Goal: Task Accomplishment & Management: Complete application form

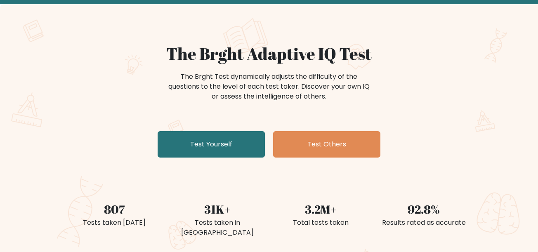
scroll to position [82, 0]
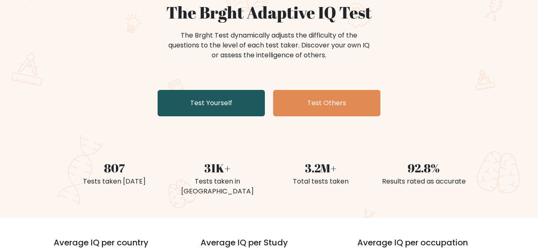
click at [207, 96] on link "Test Yourself" at bounding box center [211, 103] width 107 height 26
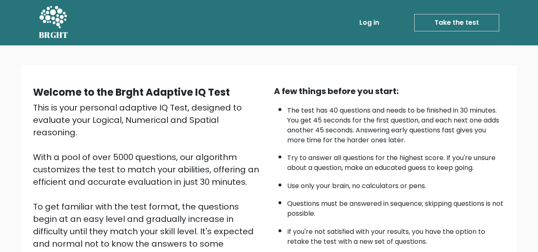
click at [362, 30] on link "Log in" at bounding box center [369, 22] width 26 height 16
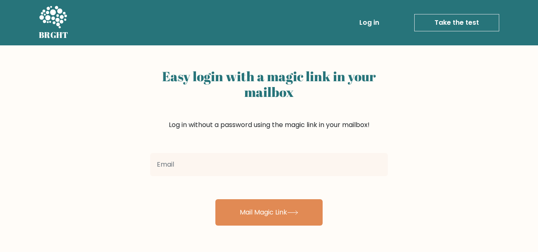
click at [241, 166] on input "email" at bounding box center [269, 164] width 238 height 23
click at [212, 59] on div "Easy login with a magic link in your mailbox Log in without a password using th…" at bounding box center [268, 135] width 247 height 180
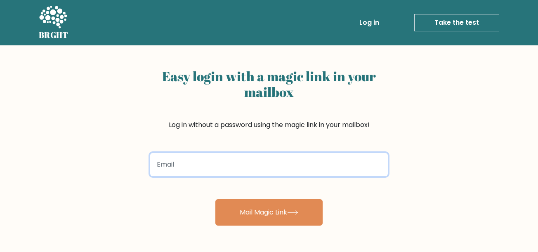
click at [215, 164] on input "email" at bounding box center [269, 164] width 238 height 23
type input "[EMAIL_ADDRESS][DOMAIN_NAME]"
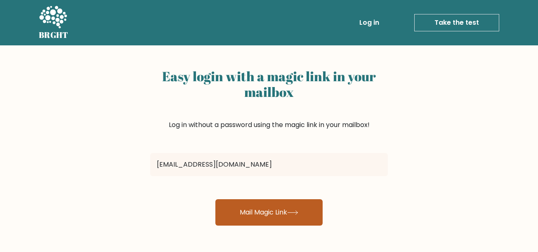
click at [286, 214] on button "Mail Magic Link" at bounding box center [268, 212] width 107 height 26
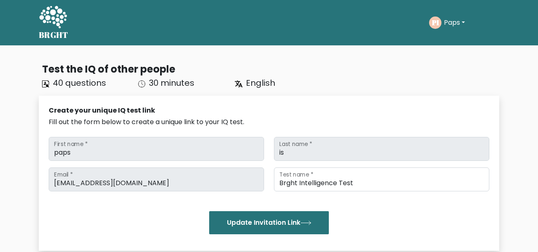
click at [49, 20] on icon at bounding box center [53, 17] width 28 height 22
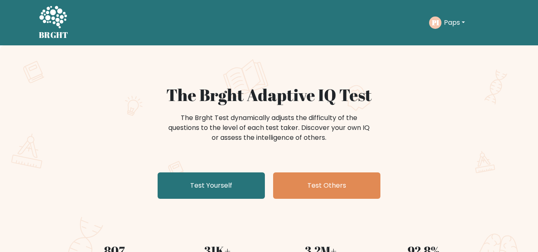
click at [500, 69] on div "The Brght Adaptive IQ Test The Brght Test dynamically adjusts the difficulty of…" at bounding box center [269, 172] width 538 height 255
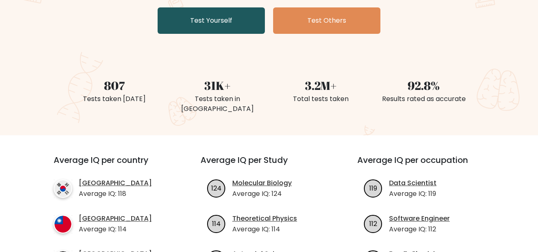
scroll to position [41, 0]
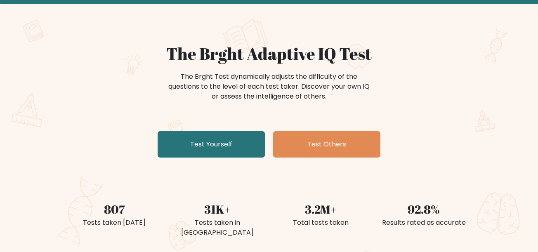
click at [451, 108] on div "The Brght Test dynamically adjusts the difficulty of the questions to the level…" at bounding box center [269, 90] width 402 height 41
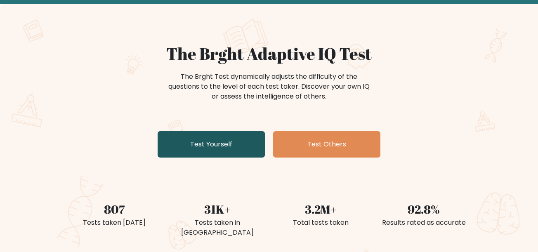
click at [203, 137] on link "Test Yourself" at bounding box center [211, 144] width 107 height 26
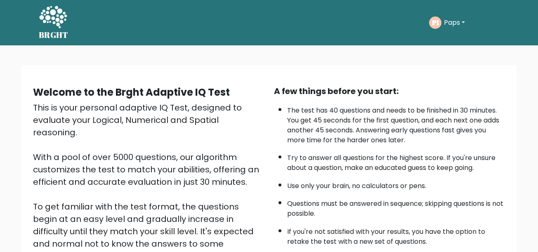
scroll to position [126, 0]
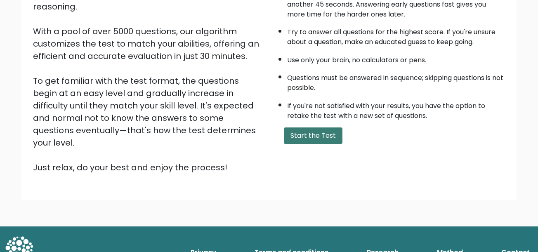
click at [324, 136] on button "Start the Test" at bounding box center [313, 135] width 59 height 16
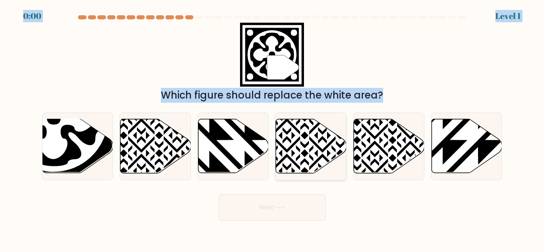
click at [285, 166] on icon at bounding box center [287, 118] width 142 height 142
click at [273, 128] on input "d." at bounding box center [272, 127] width 0 height 2
radio input "true"
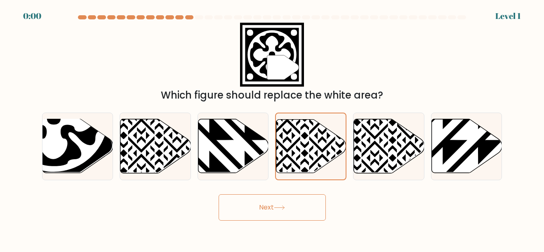
click at [277, 209] on icon at bounding box center [279, 207] width 11 height 5
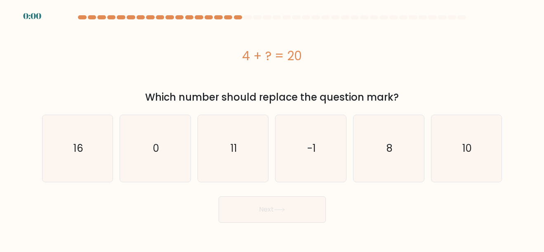
click at [280, 212] on button "Next" at bounding box center [272, 209] width 107 height 26
drag, startPoint x: 313, startPoint y: 163, endPoint x: 284, endPoint y: 209, distance: 53.9
click at [309, 165] on icon "-1" at bounding box center [311, 148] width 67 height 67
click at [284, 209] on div "Next" at bounding box center [272, 207] width 470 height 31
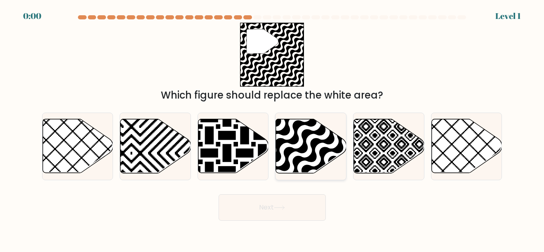
click at [316, 162] on icon at bounding box center [311, 146] width 71 height 54
click at [273, 128] on input "d." at bounding box center [272, 127] width 0 height 2
radio input "true"
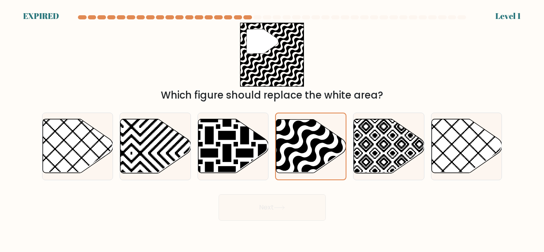
click at [289, 213] on div "Next" at bounding box center [272, 205] width 470 height 31
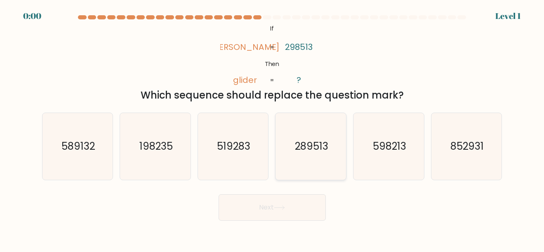
click at [303, 151] on text "289513" at bounding box center [311, 146] width 33 height 14
click at [273, 128] on input "d. 289513" at bounding box center [272, 127] width 0 height 2
radio input "true"
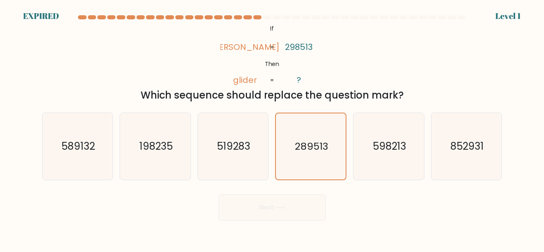
click at [282, 201] on div "Next" at bounding box center [272, 205] width 470 height 31
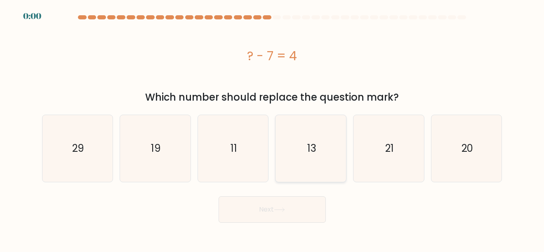
click at [310, 162] on icon "13" at bounding box center [311, 148] width 67 height 67
click at [273, 128] on input "d. 13" at bounding box center [272, 127] width 0 height 2
radio input "true"
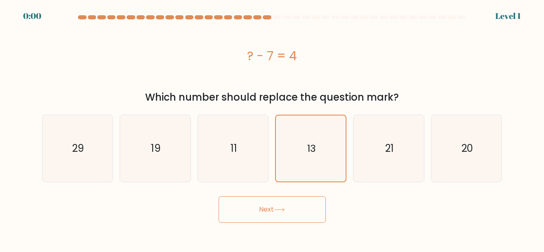
click at [252, 230] on body "0:00 Level 1 a." at bounding box center [272, 126] width 544 height 252
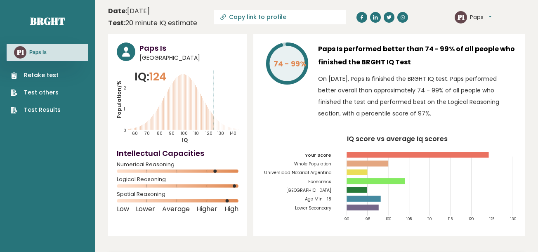
click at [42, 75] on link "Retake test" at bounding box center [36, 75] width 50 height 9
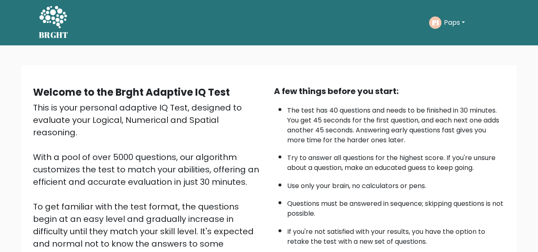
scroll to position [126, 0]
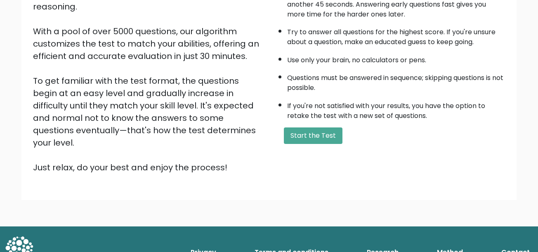
click at [326, 126] on div "A few things before you start: The test has 40 questions and needs to be finish…" at bounding box center [389, 66] width 241 height 214
click at [321, 133] on button "Start the Test" at bounding box center [313, 135] width 59 height 16
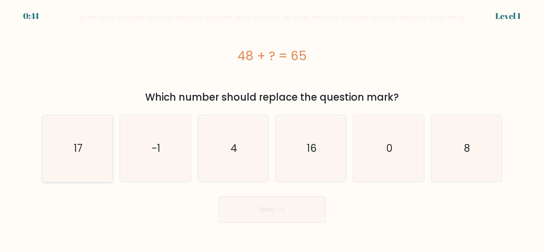
click at [105, 168] on icon "17" at bounding box center [77, 148] width 67 height 67
click at [272, 128] on input "a. 17" at bounding box center [272, 127] width 0 height 2
radio input "true"
click at [265, 222] on button "Next" at bounding box center [272, 209] width 107 height 26
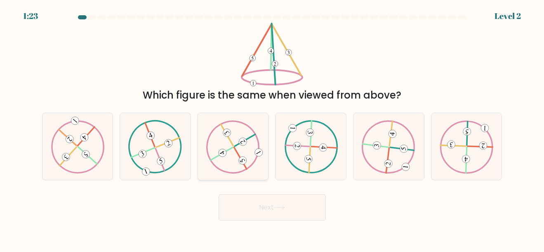
click at [231, 162] on icon at bounding box center [233, 146] width 54 height 53
click at [272, 128] on input "c." at bounding box center [272, 127] width 0 height 2
radio input "true"
click at [268, 209] on button "Next" at bounding box center [272, 207] width 107 height 26
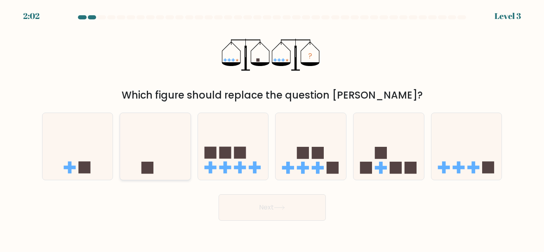
click at [162, 173] on icon at bounding box center [155, 146] width 71 height 58
click at [272, 128] on input "b." at bounding box center [272, 127] width 0 height 2
radio input "true"
click at [274, 216] on button "Next" at bounding box center [272, 207] width 107 height 26
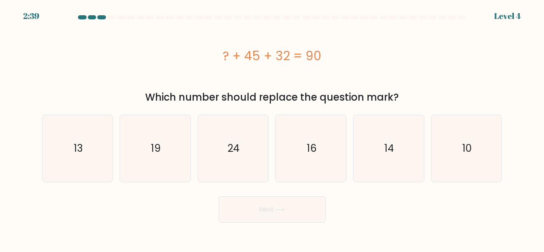
drag, startPoint x: 85, startPoint y: 171, endPoint x: 273, endPoint y: 201, distance: 190.9
click at [85, 170] on icon "13" at bounding box center [77, 148] width 67 height 67
click at [272, 128] on input "a. 13" at bounding box center [272, 127] width 0 height 2
radio input "true"
click at [280, 203] on button "Next" at bounding box center [272, 209] width 107 height 26
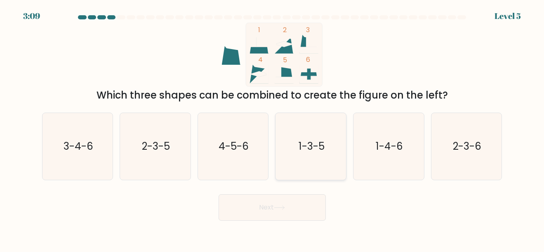
click at [315, 152] on text "1-3-5" at bounding box center [312, 146] width 26 height 14
click at [273, 128] on input "d. 1-3-5" at bounding box center [272, 127] width 0 height 2
radio input "true"
click at [289, 225] on body "3:09 Level 5" at bounding box center [272, 126] width 544 height 252
click at [290, 214] on button "Next" at bounding box center [272, 207] width 107 height 26
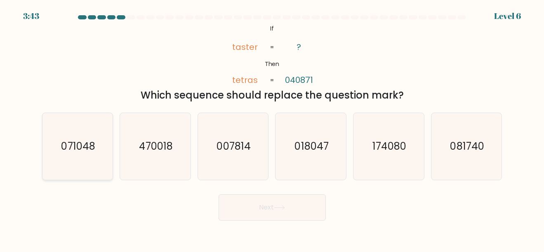
click at [81, 149] on text "071048" at bounding box center [78, 146] width 34 height 14
click at [272, 128] on input "a. 071048" at bounding box center [272, 127] width 0 height 2
radio input "true"
click at [280, 206] on icon at bounding box center [279, 207] width 11 height 5
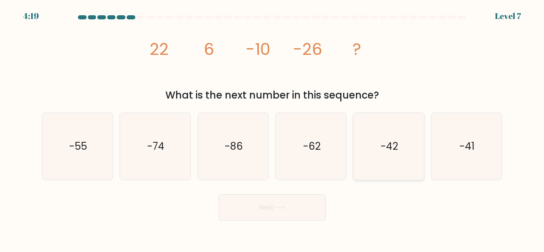
click at [390, 158] on icon "-42" at bounding box center [388, 146] width 67 height 67
click at [273, 128] on input "e. -42" at bounding box center [272, 127] width 0 height 2
radio input "true"
click at [288, 219] on button "Next" at bounding box center [272, 207] width 107 height 26
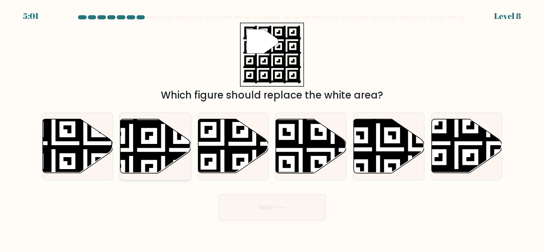
click at [169, 153] on icon at bounding box center [131, 118] width 128 height 128
click at [272, 128] on input "b." at bounding box center [272, 127] width 0 height 2
radio input "true"
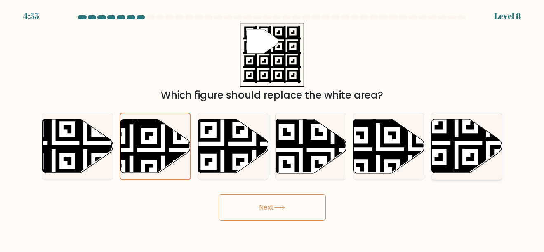
click at [454, 152] on icon at bounding box center [488, 176] width 128 height 128
click at [273, 128] on input "f." at bounding box center [272, 127] width 0 height 2
radio input "true"
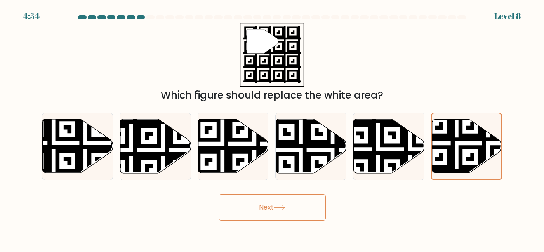
click at [304, 203] on button "Next" at bounding box center [272, 207] width 107 height 26
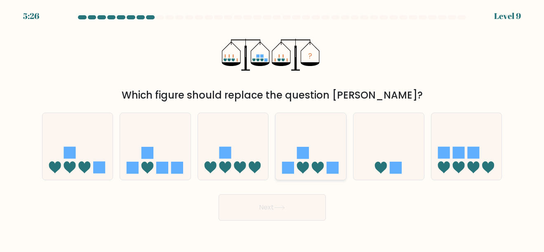
click at [298, 165] on icon at bounding box center [303, 168] width 12 height 12
click at [273, 128] on input "d." at bounding box center [272, 127] width 0 height 2
radio input "true"
click at [293, 206] on button "Next" at bounding box center [272, 207] width 107 height 26
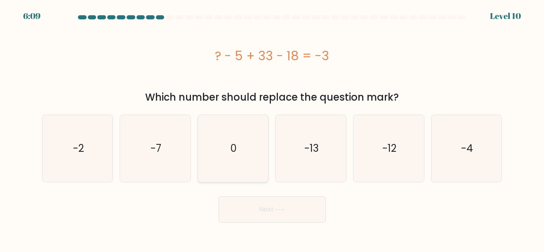
click at [246, 155] on icon "0" at bounding box center [233, 148] width 67 height 67
click at [272, 128] on input "c. 0" at bounding box center [272, 127] width 0 height 2
radio input "true"
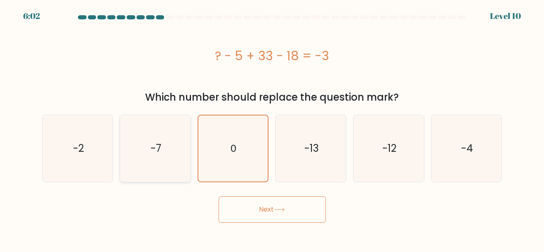
click at [155, 170] on icon "-7" at bounding box center [155, 148] width 67 height 67
click at [272, 128] on input "b. -7" at bounding box center [272, 127] width 0 height 2
radio input "true"
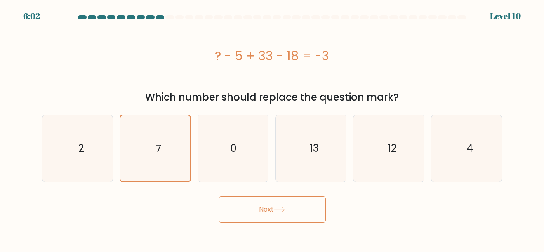
click at [254, 207] on button "Next" at bounding box center [272, 209] width 107 height 26
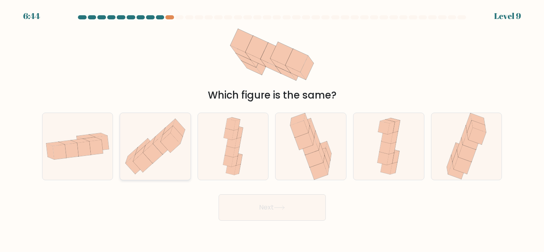
click at [156, 154] on icon at bounding box center [152, 153] width 19 height 19
click at [272, 128] on input "b." at bounding box center [272, 127] width 0 height 2
radio input "true"
click at [270, 200] on button "Next" at bounding box center [272, 207] width 107 height 26
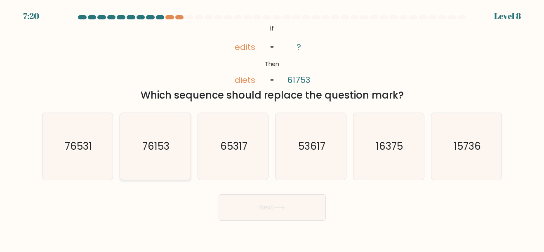
click at [181, 159] on icon "76153" at bounding box center [155, 146] width 67 height 67
click at [272, 128] on input "b. 76153" at bounding box center [272, 127] width 0 height 2
radio input "true"
click at [304, 210] on button "Next" at bounding box center [272, 207] width 107 height 26
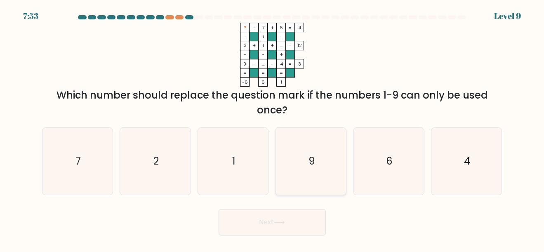
click at [303, 153] on icon "9" at bounding box center [311, 161] width 67 height 67
click at [273, 128] on input "d. 9" at bounding box center [272, 127] width 0 height 2
radio input "true"
drag, startPoint x: 414, startPoint y: 168, endPoint x: 410, endPoint y: 169, distance: 4.6
click at [413, 168] on icon "6" at bounding box center [388, 161] width 67 height 67
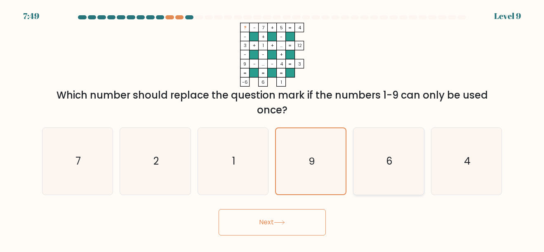
click at [273, 128] on input "e. 6" at bounding box center [272, 127] width 0 height 2
radio input "true"
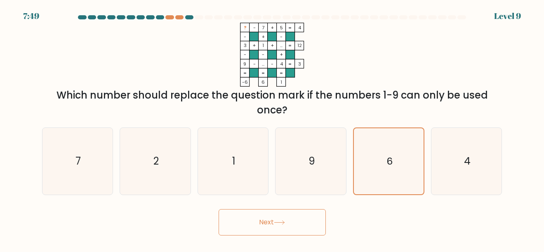
click at [279, 225] on icon at bounding box center [279, 222] width 11 height 5
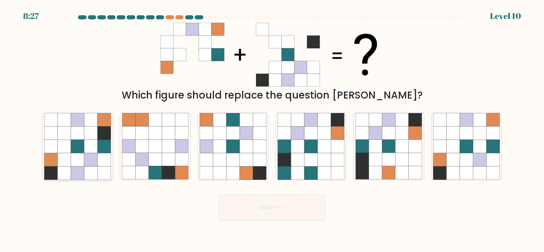
click at [84, 155] on icon at bounding box center [90, 159] width 13 height 13
click at [272, 128] on input "a." at bounding box center [272, 127] width 0 height 2
radio input "true"
click at [284, 210] on icon at bounding box center [279, 207] width 11 height 5
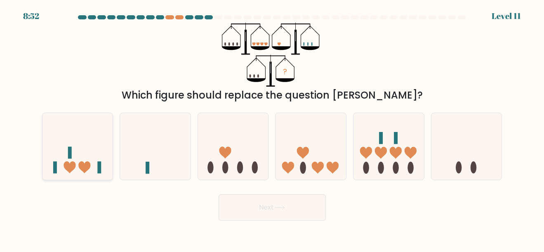
click at [70, 161] on icon at bounding box center [77, 146] width 71 height 58
click at [272, 128] on input "a." at bounding box center [272, 127] width 0 height 2
radio input "true"
click at [277, 217] on button "Next" at bounding box center [272, 207] width 107 height 26
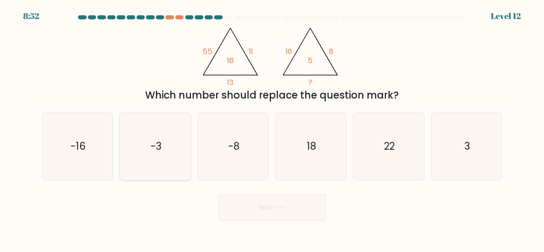
click at [161, 154] on icon "-3" at bounding box center [155, 146] width 67 height 67
click at [272, 128] on input "b. -3" at bounding box center [272, 127] width 0 height 2
radio input "true"
click at [274, 207] on button "Next" at bounding box center [272, 207] width 107 height 26
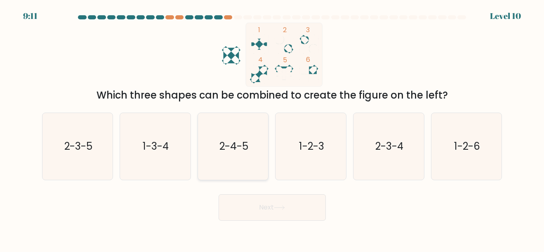
click at [255, 165] on icon "2-4-5" at bounding box center [233, 146] width 67 height 67
click at [272, 128] on input "c. 2-4-5" at bounding box center [272, 127] width 0 height 2
radio input "true"
click at [268, 205] on button "Next" at bounding box center [272, 207] width 107 height 26
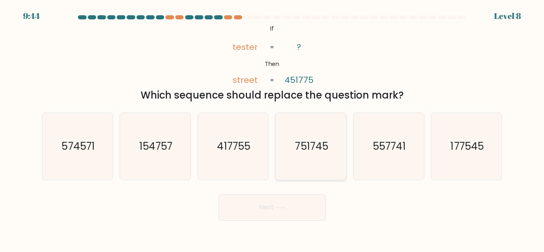
click at [300, 159] on icon "751745" at bounding box center [311, 146] width 67 height 67
click at [273, 128] on input "d. 751745" at bounding box center [272, 127] width 0 height 2
radio input "true"
click at [313, 217] on button "Next" at bounding box center [272, 207] width 107 height 26
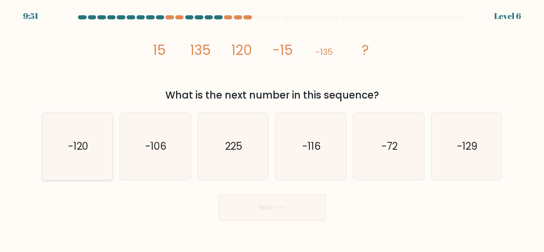
click at [101, 143] on icon "-120" at bounding box center [77, 146] width 67 height 67
click at [272, 128] on input "a. -120" at bounding box center [272, 127] width 0 height 2
radio input "true"
click at [251, 205] on button "Next" at bounding box center [272, 207] width 107 height 26
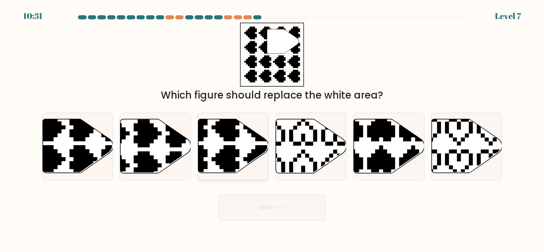
click at [228, 163] on icon at bounding box center [210, 175] width 124 height 124
click at [272, 128] on input "c." at bounding box center [272, 127] width 0 height 2
radio input "true"
click at [274, 205] on button "Next" at bounding box center [272, 207] width 107 height 26
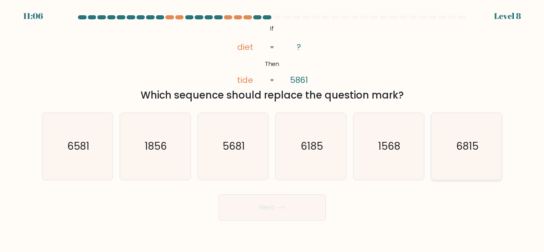
click at [487, 161] on icon "6815" at bounding box center [466, 146] width 67 height 67
click at [273, 128] on input "f. 6815" at bounding box center [272, 127] width 0 height 2
radio input "true"
click at [291, 202] on button "Next" at bounding box center [272, 207] width 107 height 26
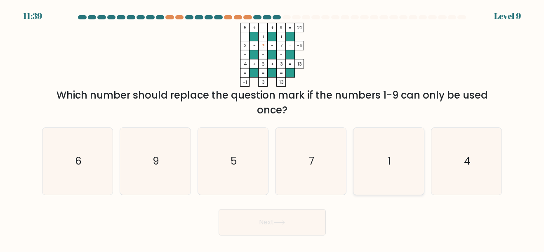
click at [389, 170] on icon "1" at bounding box center [388, 161] width 67 height 67
click at [273, 128] on input "e. 1" at bounding box center [272, 127] width 0 height 2
radio input "true"
click at [273, 220] on button "Next" at bounding box center [272, 222] width 107 height 26
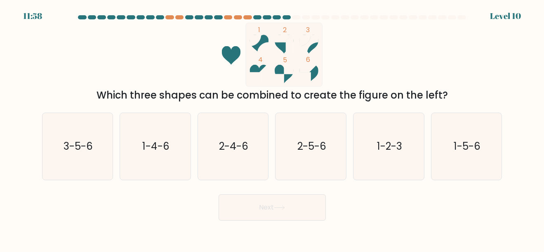
click at [270, 162] on div "c. 2-4-6" at bounding box center [233, 147] width 78 height 68
click at [253, 169] on icon "2-4-6" at bounding box center [233, 146] width 67 height 67
click at [272, 128] on input "c. 2-4-6" at bounding box center [272, 127] width 0 height 2
radio input "true"
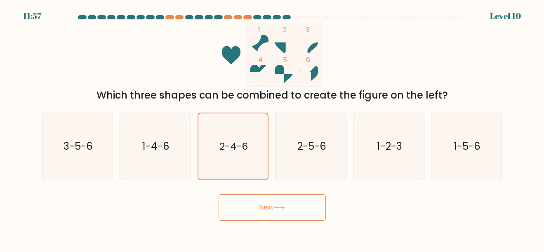
click at [282, 202] on button "Next" at bounding box center [272, 207] width 107 height 26
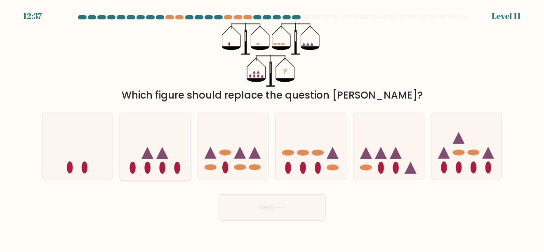
click at [165, 163] on icon at bounding box center [155, 146] width 71 height 58
click at [272, 128] on input "b." at bounding box center [272, 127] width 0 height 2
radio input "true"
click at [274, 203] on button "Next" at bounding box center [272, 207] width 107 height 26
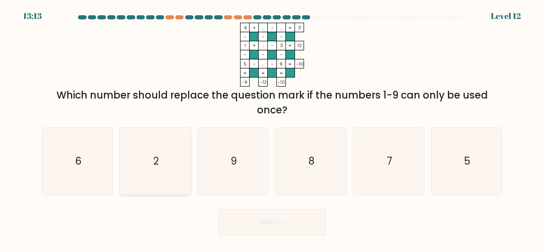
click at [165, 160] on icon "2" at bounding box center [155, 161] width 67 height 67
click at [272, 128] on input "b. 2" at bounding box center [272, 127] width 0 height 2
radio input "true"
click at [260, 157] on icon "9" at bounding box center [233, 161] width 67 height 67
click at [272, 128] on input "c. 9" at bounding box center [272, 127] width 0 height 2
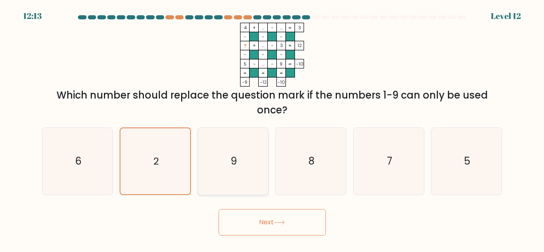
radio input "true"
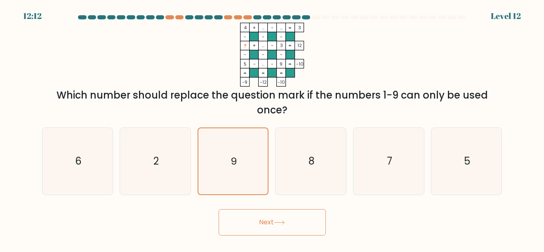
click at [281, 215] on button "Next" at bounding box center [272, 222] width 107 height 26
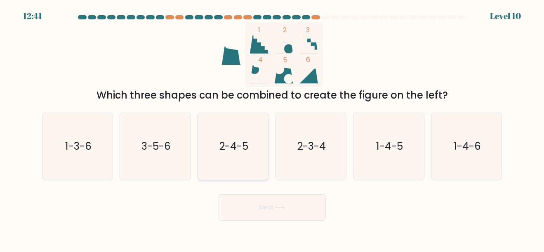
click at [219, 162] on icon "2-4-5" at bounding box center [233, 146] width 67 height 67
click at [272, 128] on input "c. 2-4-5" at bounding box center [272, 127] width 0 height 2
radio input "true"
click at [260, 227] on body "12:41 Level 10" at bounding box center [272, 126] width 544 height 252
click at [261, 212] on button "Next" at bounding box center [272, 207] width 107 height 26
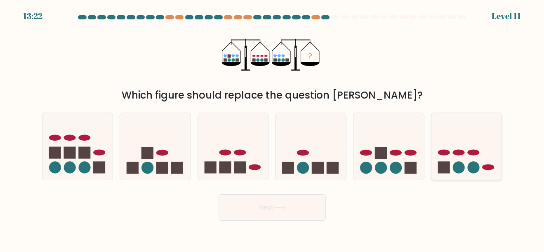
click at [449, 153] on ellipse at bounding box center [444, 153] width 12 height 6
click at [273, 128] on input "f." at bounding box center [272, 127] width 0 height 2
radio input "true"
click at [306, 223] on body "13:21 Level 11" at bounding box center [272, 126] width 544 height 252
click at [309, 202] on button "Next" at bounding box center [272, 207] width 107 height 26
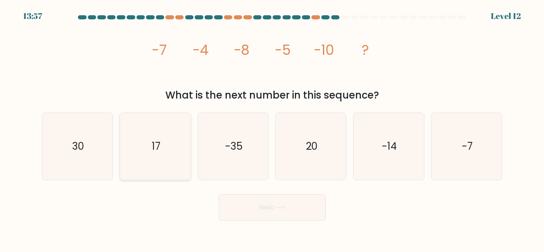
click at [161, 153] on icon "17" at bounding box center [155, 146] width 67 height 67
click at [272, 128] on input "b. 17" at bounding box center [272, 127] width 0 height 2
radio input "true"
click at [473, 155] on icon "-7" at bounding box center [466, 146] width 67 height 67
click at [273, 128] on input "f. -7" at bounding box center [272, 127] width 0 height 2
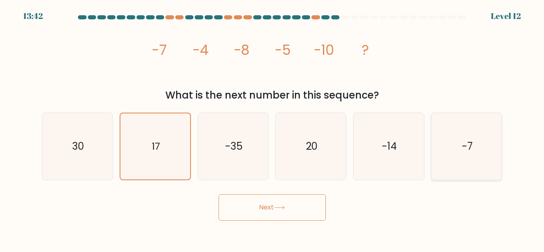
radio input "true"
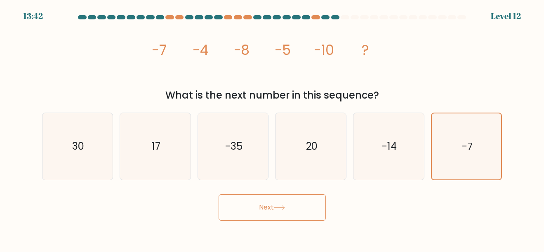
click at [319, 213] on button "Next" at bounding box center [272, 207] width 107 height 26
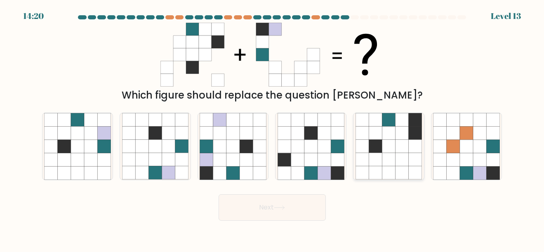
click at [389, 148] on icon at bounding box center [388, 146] width 13 height 13
click at [273, 128] on input "e." at bounding box center [272, 127] width 0 height 2
radio input "true"
drag, startPoint x: 316, startPoint y: 153, endPoint x: 292, endPoint y: 207, distance: 58.9
click at [315, 153] on icon at bounding box center [310, 159] width 13 height 13
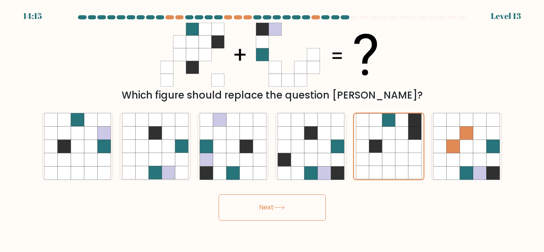
click at [273, 128] on input "d." at bounding box center [272, 127] width 0 height 2
radio input "true"
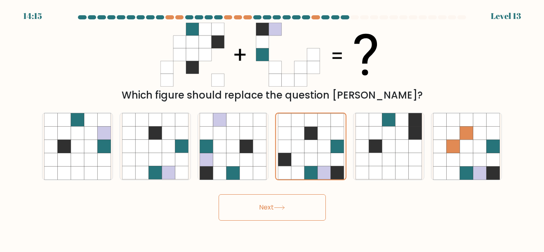
click at [287, 213] on button "Next" at bounding box center [272, 207] width 107 height 26
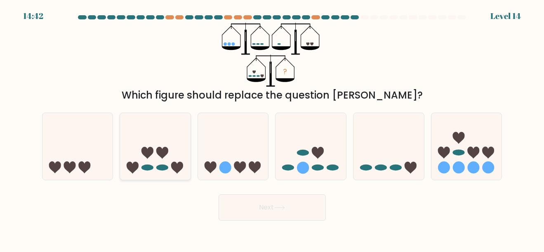
click at [161, 155] on icon at bounding box center [162, 153] width 12 height 12
click at [272, 128] on input "b." at bounding box center [272, 127] width 0 height 2
radio input "true"
click at [296, 148] on icon at bounding box center [310, 146] width 71 height 58
click at [273, 128] on input "d." at bounding box center [272, 127] width 0 height 2
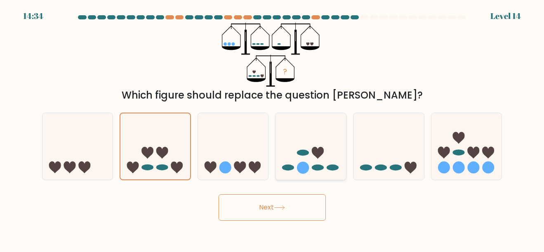
radio input "true"
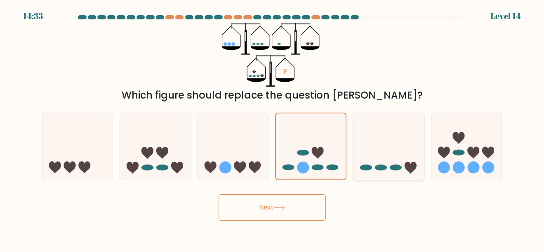
click at [400, 147] on icon at bounding box center [388, 146] width 71 height 58
click at [273, 128] on input "e." at bounding box center [272, 127] width 0 height 2
radio input "true"
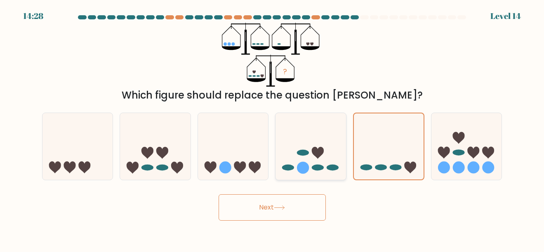
click at [305, 161] on icon at bounding box center [310, 146] width 71 height 58
click at [273, 128] on input "d." at bounding box center [272, 127] width 0 height 2
radio input "true"
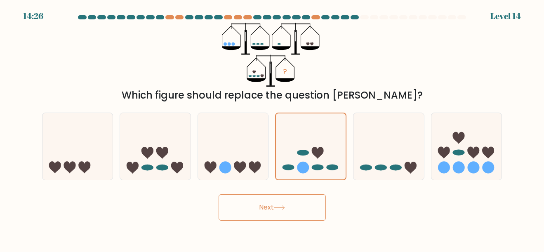
click at [297, 200] on button "Next" at bounding box center [272, 207] width 107 height 26
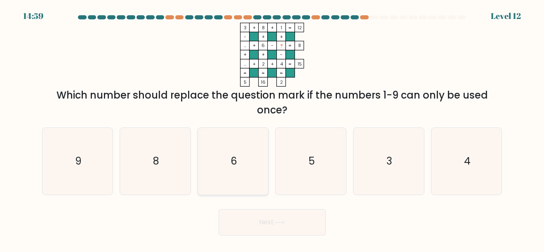
click at [258, 177] on icon "6" at bounding box center [233, 161] width 67 height 67
click at [272, 128] on input "c. 6" at bounding box center [272, 127] width 0 height 2
radio input "true"
click at [143, 126] on form at bounding box center [272, 125] width 544 height 220
click at [167, 158] on icon "8" at bounding box center [155, 161] width 67 height 67
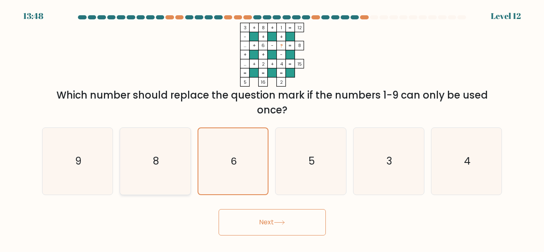
click at [272, 128] on input "b. 8" at bounding box center [272, 127] width 0 height 2
radio input "true"
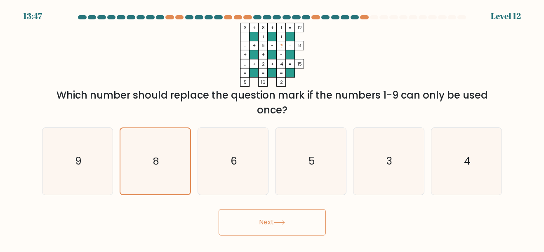
click at [277, 223] on icon at bounding box center [279, 222] width 11 height 5
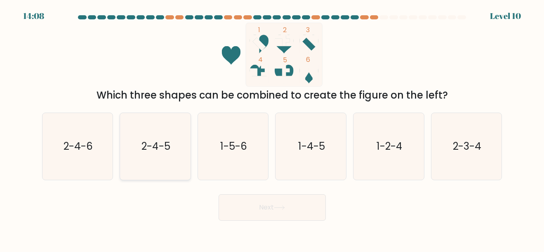
click at [176, 164] on icon "2-4-5" at bounding box center [155, 146] width 67 height 67
click at [272, 128] on input "b. 2-4-5" at bounding box center [272, 127] width 0 height 2
radio input "true"
click at [319, 228] on body "14:07 Level 10" at bounding box center [272, 126] width 544 height 252
click at [279, 196] on button "Next" at bounding box center [272, 207] width 107 height 26
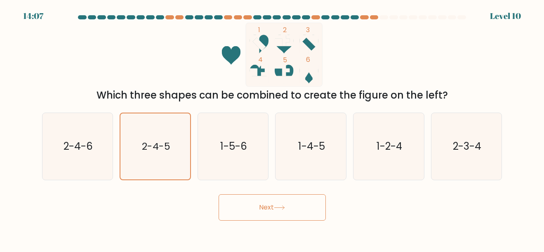
click at [284, 212] on button "Next" at bounding box center [272, 207] width 107 height 26
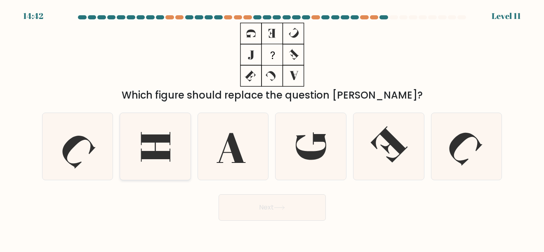
click at [165, 172] on icon at bounding box center [155, 146] width 67 height 67
click at [272, 128] on input "b." at bounding box center [272, 127] width 0 height 2
radio input "true"
click at [273, 210] on button "Next" at bounding box center [272, 207] width 107 height 26
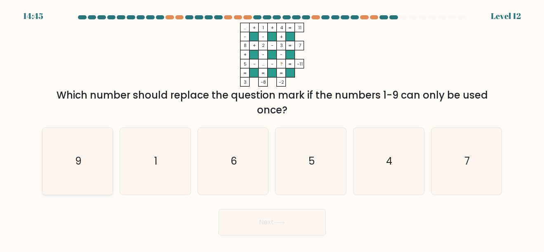
click at [99, 152] on icon "9" at bounding box center [77, 161] width 67 height 67
click at [272, 128] on input "a. 9" at bounding box center [272, 127] width 0 height 2
radio input "true"
click at [285, 225] on button "Next" at bounding box center [272, 222] width 107 height 26
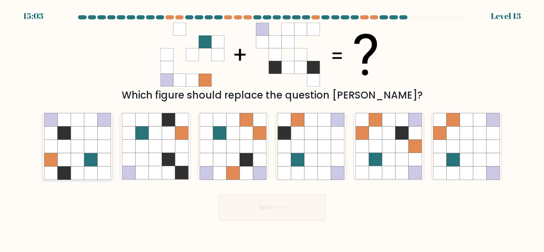
click at [77, 163] on icon at bounding box center [77, 159] width 13 height 13
click at [272, 128] on input "a." at bounding box center [272, 127] width 0 height 2
radio input "true"
click at [295, 221] on body "15:03 Level 13" at bounding box center [272, 126] width 544 height 252
click at [295, 216] on button "Next" at bounding box center [272, 207] width 107 height 26
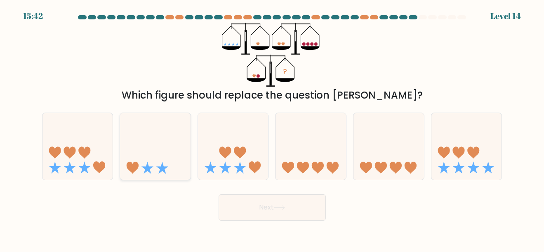
click at [147, 167] on icon at bounding box center [147, 168] width 12 height 12
click at [272, 128] on input "b." at bounding box center [272, 127] width 0 height 2
radio input "true"
click at [91, 163] on icon at bounding box center [77, 146] width 71 height 58
click at [272, 128] on input "a." at bounding box center [272, 127] width 0 height 2
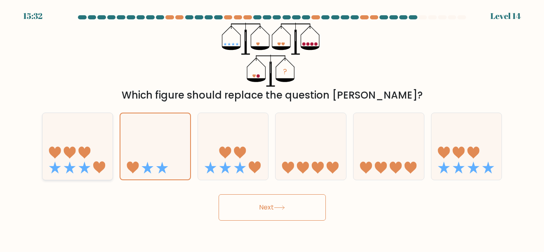
radio input "true"
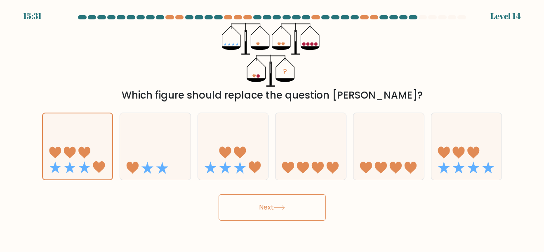
click at [325, 208] on button "Next" at bounding box center [272, 207] width 107 height 26
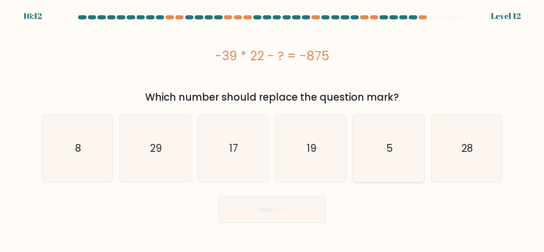
click at [433, 168] on icon "28" at bounding box center [466, 148] width 67 height 67
click at [273, 128] on input "f. 28" at bounding box center [272, 127] width 0 height 2
radio input "true"
click at [293, 206] on button "Next" at bounding box center [272, 209] width 107 height 26
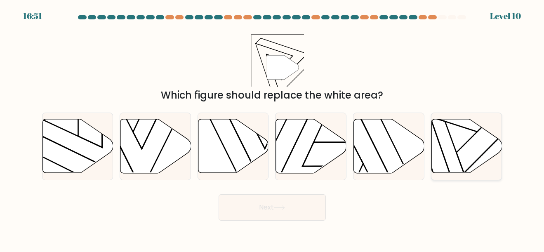
click at [499, 147] on icon at bounding box center [466, 146] width 71 height 54
click at [273, 128] on input "f." at bounding box center [272, 127] width 0 height 2
radio input "true"
click at [292, 210] on button "Next" at bounding box center [272, 207] width 107 height 26
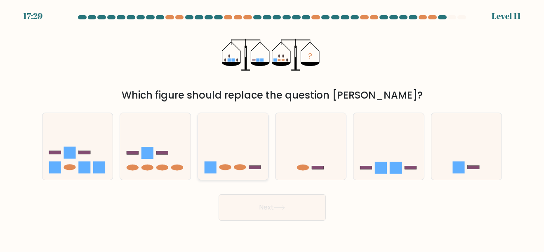
click at [242, 159] on icon at bounding box center [233, 146] width 71 height 58
click at [272, 128] on input "c." at bounding box center [272, 127] width 0 height 2
radio input "true"
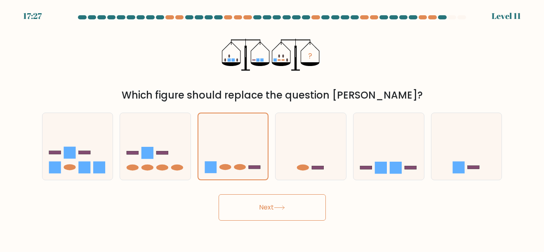
click at [270, 210] on button "Next" at bounding box center [272, 207] width 107 height 26
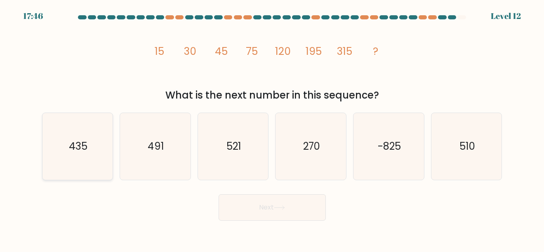
click at [77, 144] on text "435" at bounding box center [78, 146] width 19 height 14
click at [272, 128] on input "a. 435" at bounding box center [272, 127] width 0 height 2
radio input "true"
click at [319, 214] on button "Next" at bounding box center [272, 207] width 107 height 26
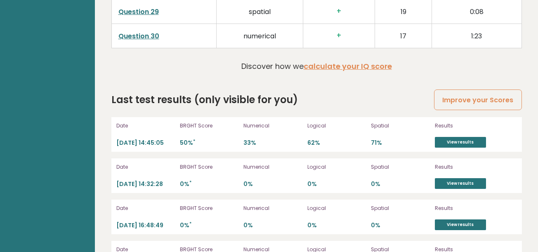
scroll to position [2062, 0]
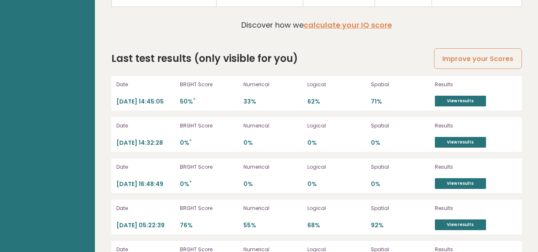
click at [487, 108] on div "Date [DATE] 14:45:05 BRGHT Score 50% * Numerical 33% Logical 62% Spatial 71% Re…" at bounding box center [316, 93] width 410 height 35
click at [484, 106] on link "View results" at bounding box center [460, 101] width 51 height 11
